Goal: Find specific page/section: Find specific page/section

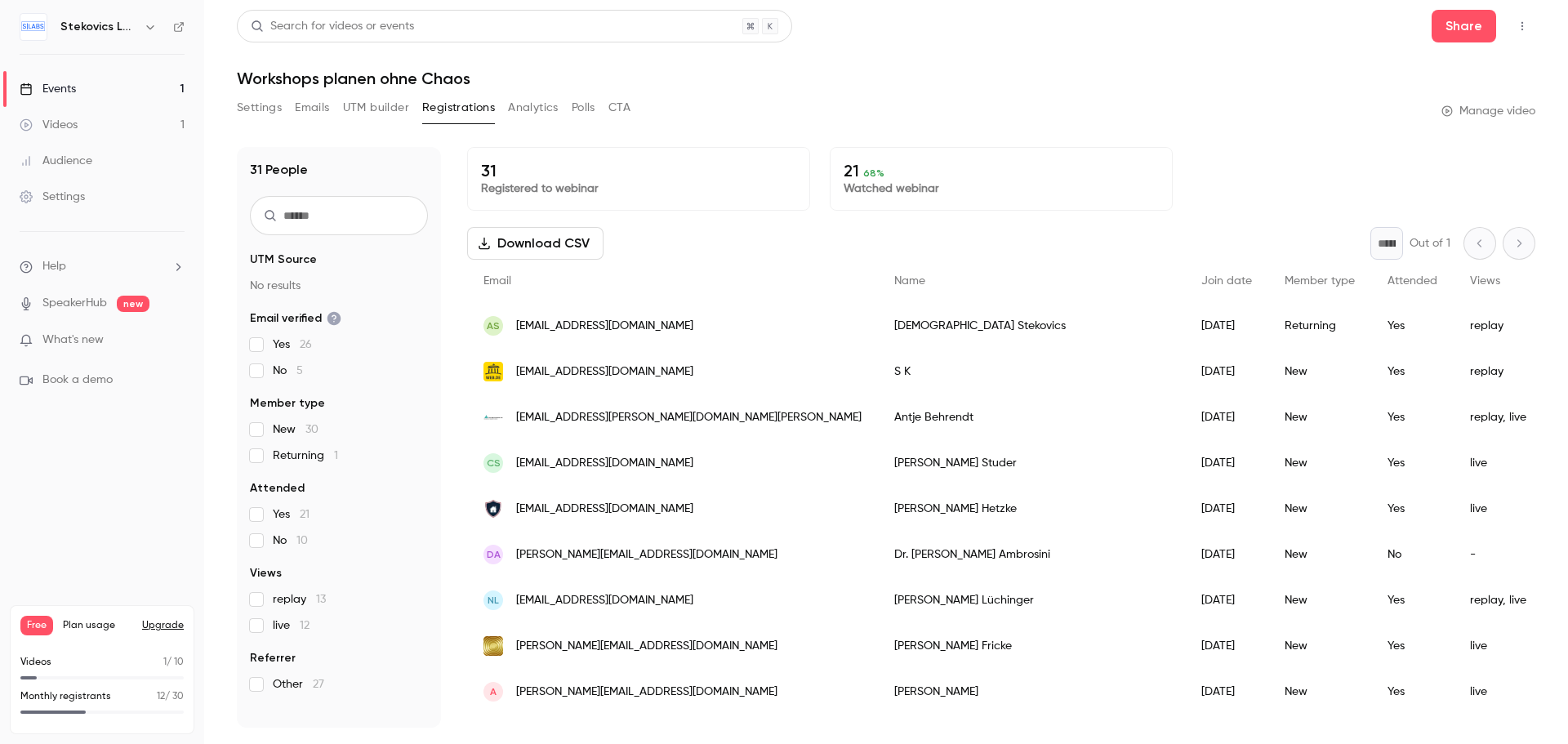
click at [56, 87] on div "Events" at bounding box center [47, 89] width 56 height 17
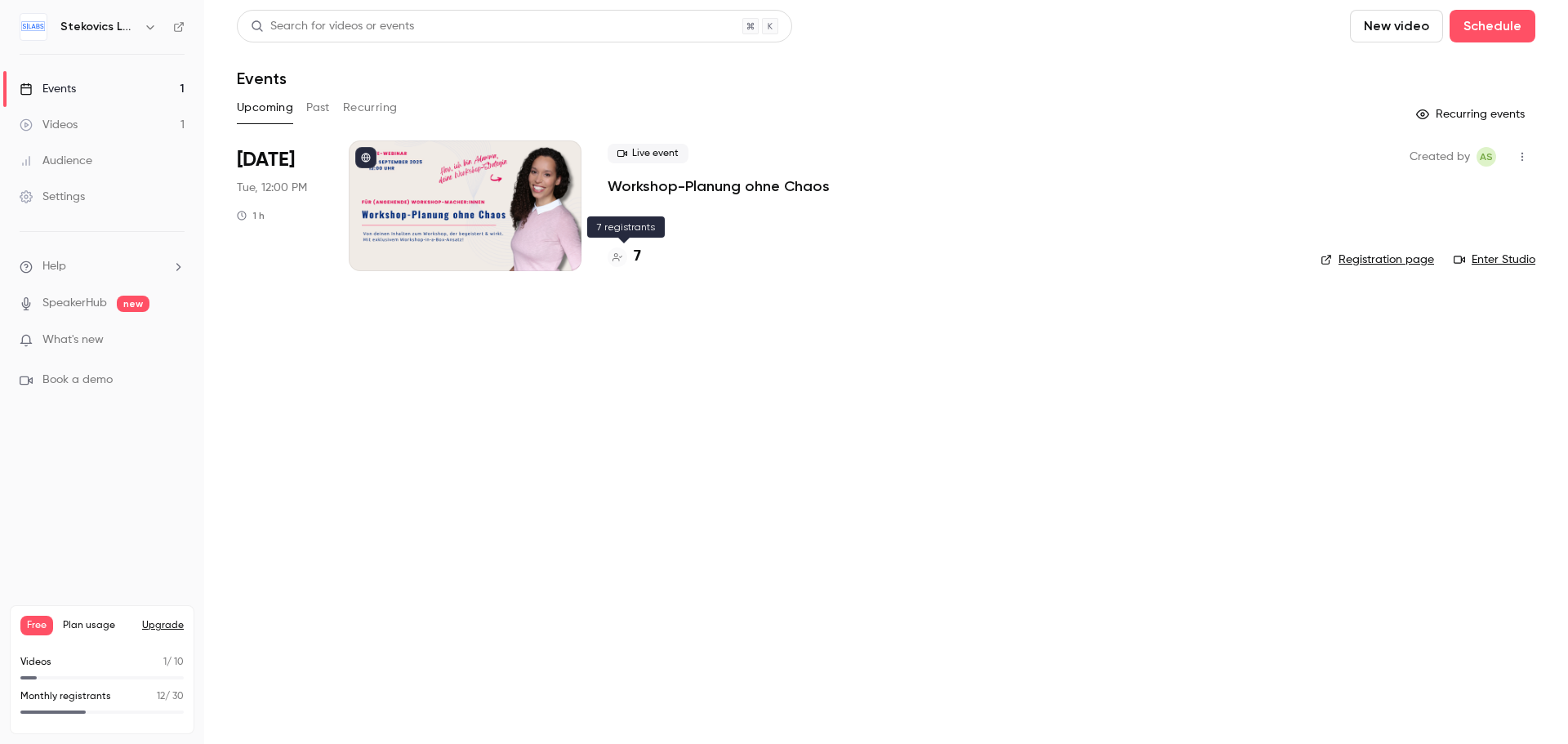
click at [636, 255] on h4 "7" at bounding box center [636, 257] width 7 height 22
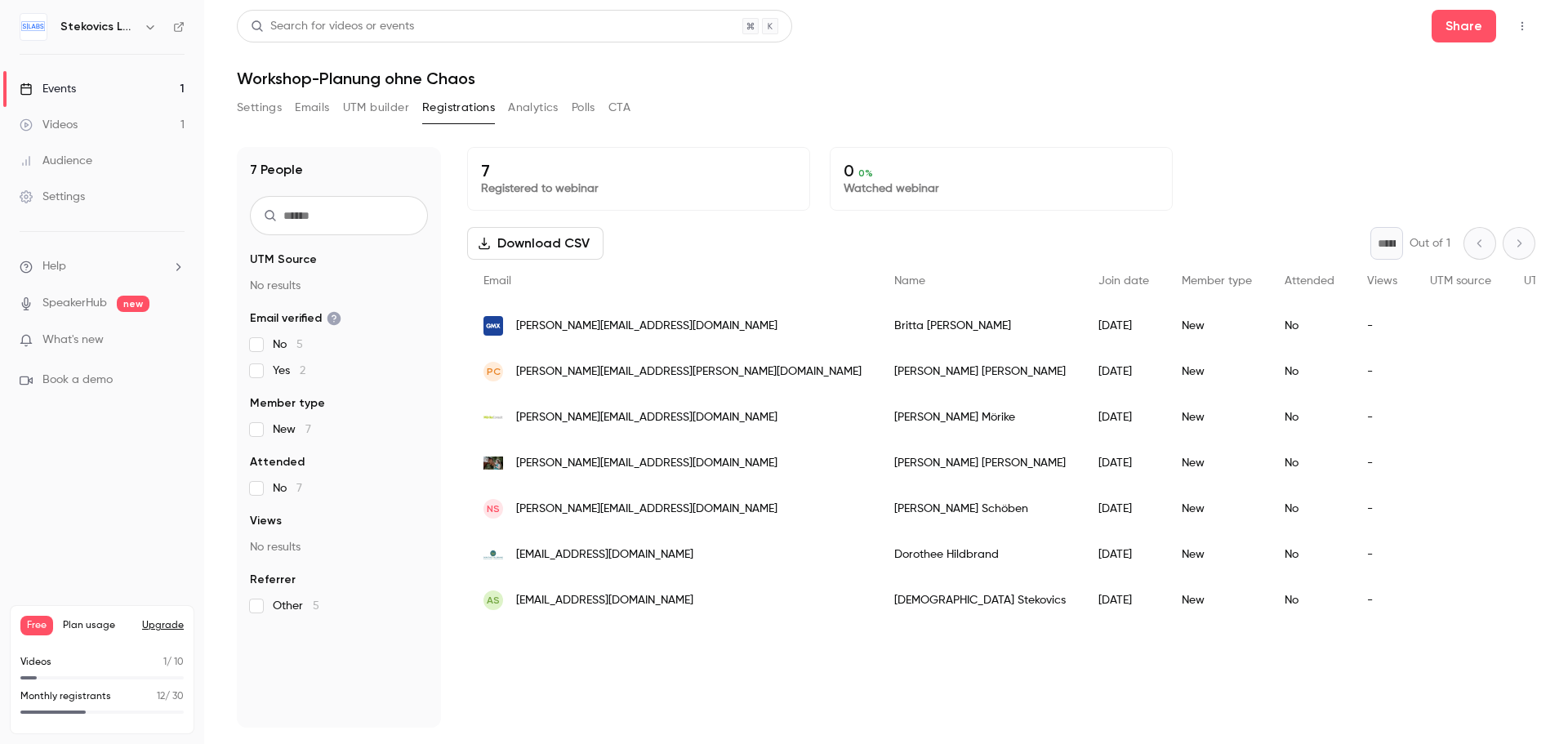
click at [52, 80] on link "Events 1" at bounding box center [102, 89] width 204 height 36
